Goal: Find specific page/section: Find specific page/section

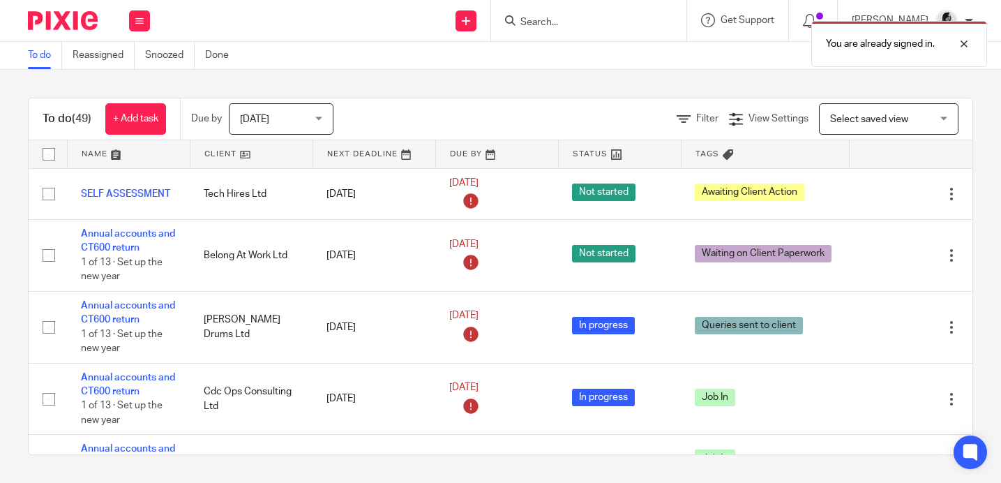
click at [575, 25] on div "You are already signed in." at bounding box center [744, 40] width 487 height 53
click at [544, 19] on div "You are already signed in." at bounding box center [744, 40] width 487 height 53
click at [963, 43] on div at bounding box center [953, 44] width 38 height 17
click at [566, 22] on input "Search" at bounding box center [582, 23] width 126 height 13
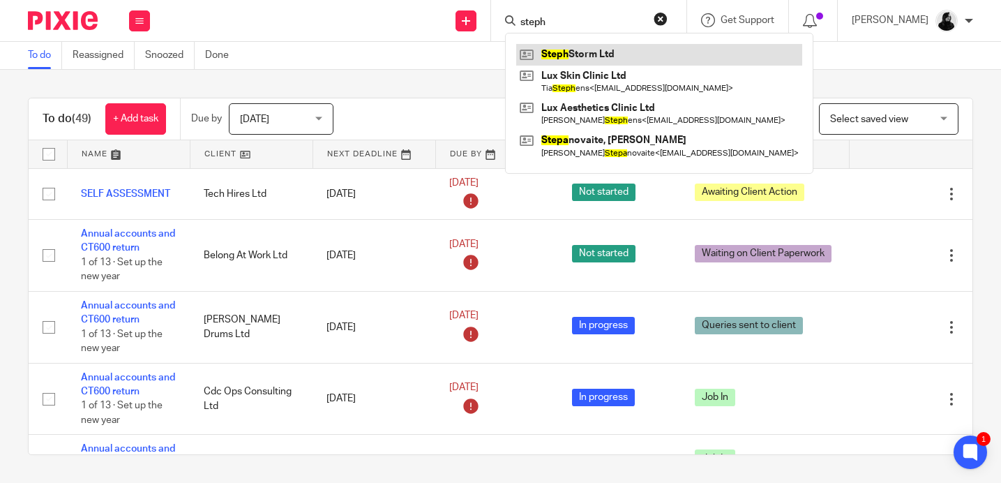
type input "steph"
click at [566, 52] on link at bounding box center [659, 54] width 286 height 21
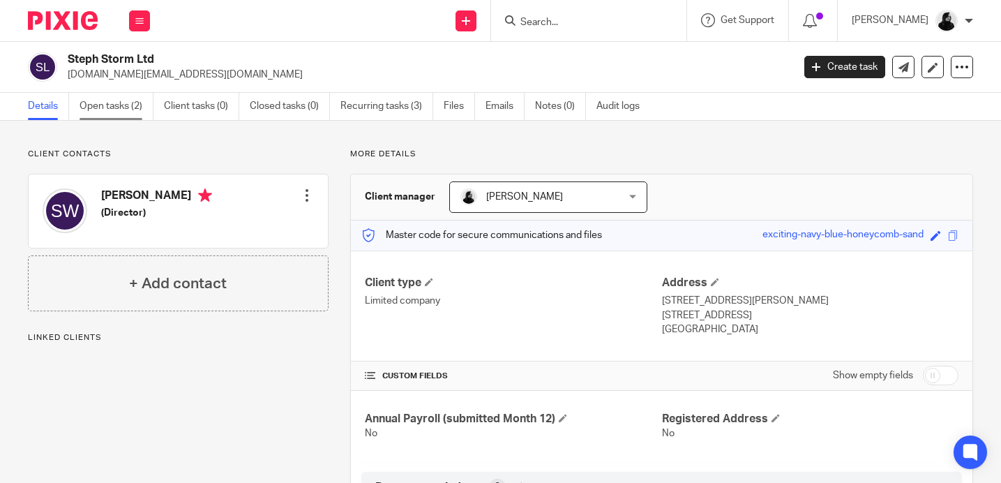
click at [106, 104] on link "Open tasks (2)" at bounding box center [116, 106] width 74 height 27
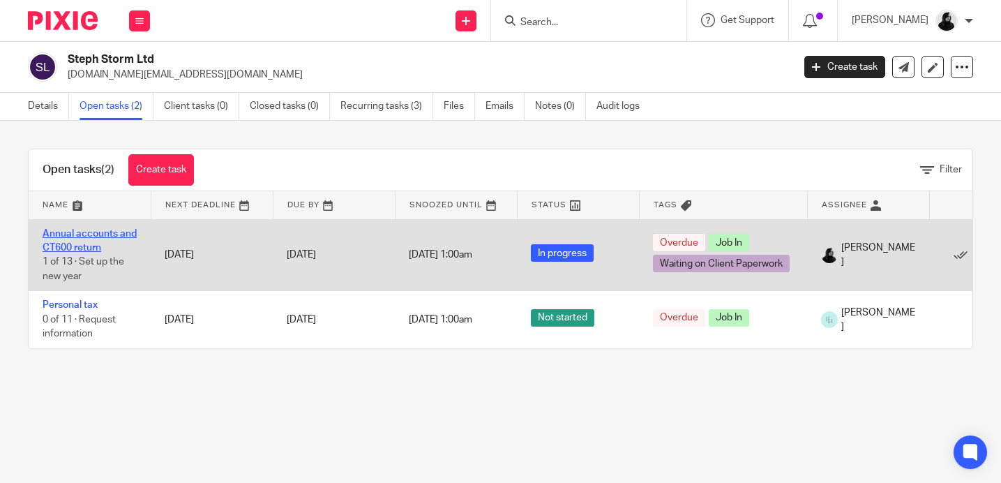
click at [82, 241] on link "Annual accounts and CT600 return" at bounding box center [90, 241] width 94 height 24
